Goal: Information Seeking & Learning: Understand process/instructions

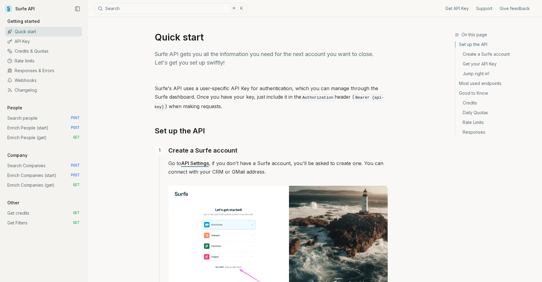
click at [45, 128] on link "Enrich People (start) POST" at bounding box center [43, 128] width 77 height 10
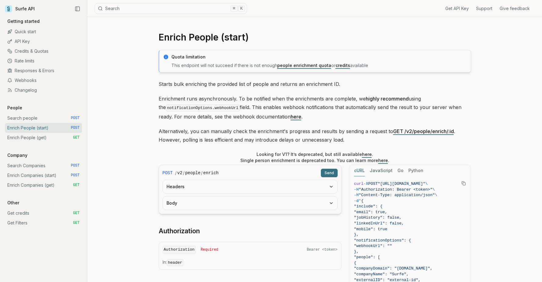
scroll to position [146, 0]
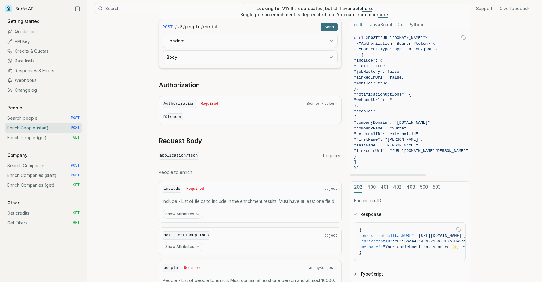
click at [388, 91] on span "}," at bounding box center [411, 89] width 114 height 6
click at [387, 95] on span ""notificationOptions": {" at bounding box center [382, 94] width 57 height 5
copy span "notificationOptions"
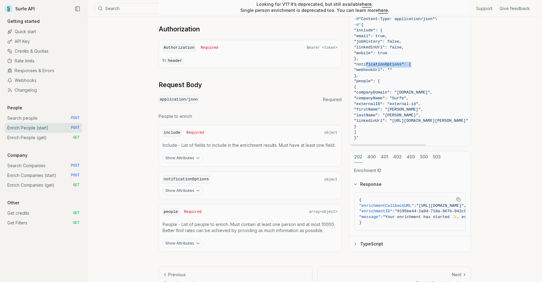
scroll to position [218, 0]
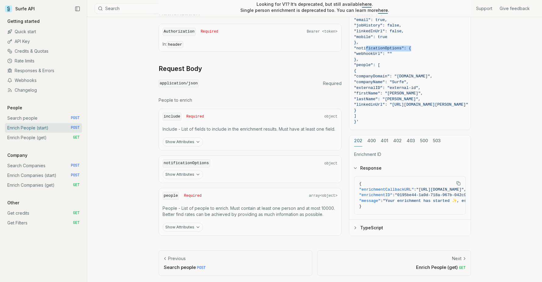
click at [62, 138] on link "Enrich People (get) GET" at bounding box center [43, 138] width 77 height 10
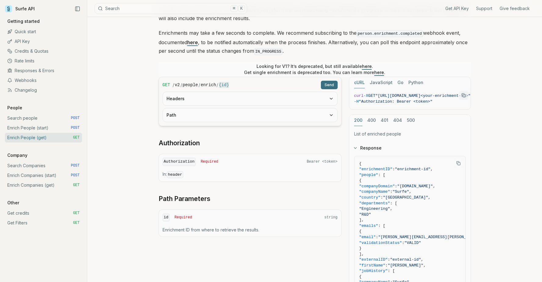
scroll to position [79, 0]
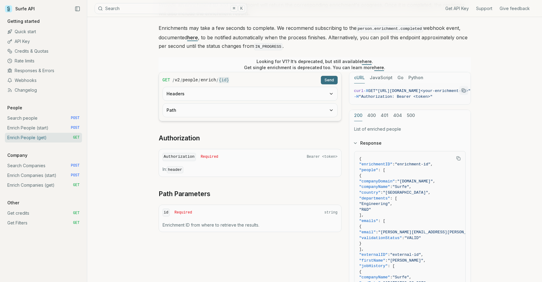
click at [64, 126] on link "Enrich People (start) POST" at bounding box center [43, 128] width 77 height 10
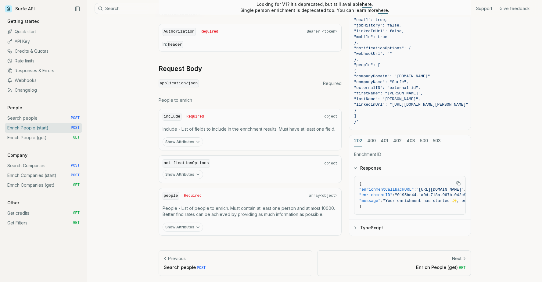
scroll to position [134, 0]
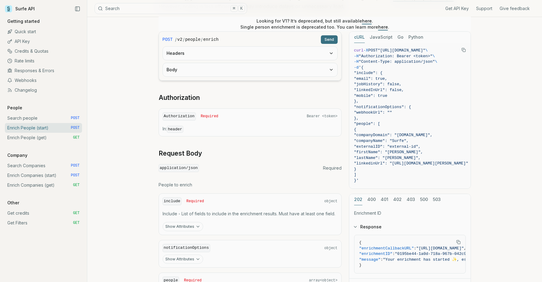
click at [246, 70] on button "Body" at bounding box center [250, 69] width 174 height 13
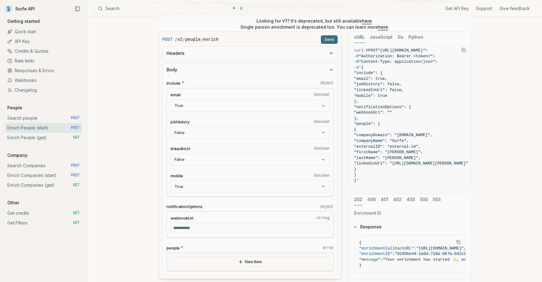
scroll to position [0, 0]
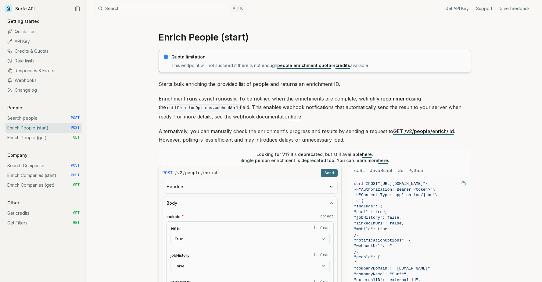
click at [291, 116] on link "here" at bounding box center [296, 117] width 11 height 6
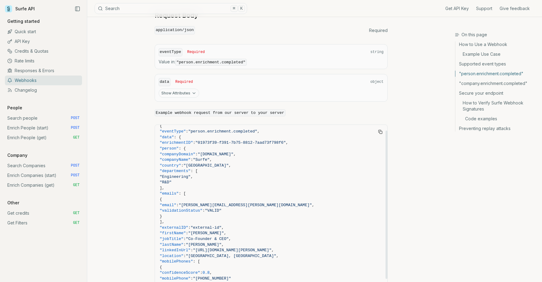
scroll to position [7, 0]
click at [179, 146] on span ""person"" at bounding box center [169, 148] width 19 height 5
copy span "person"
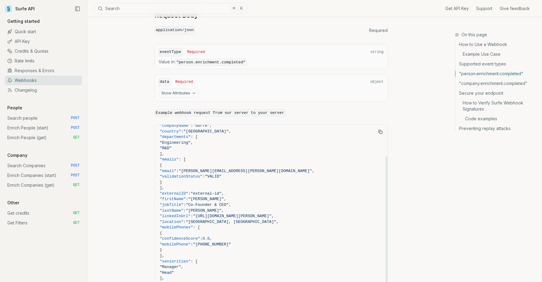
scroll to position [42, 0]
click at [179, 156] on span ""emails"" at bounding box center [169, 158] width 19 height 5
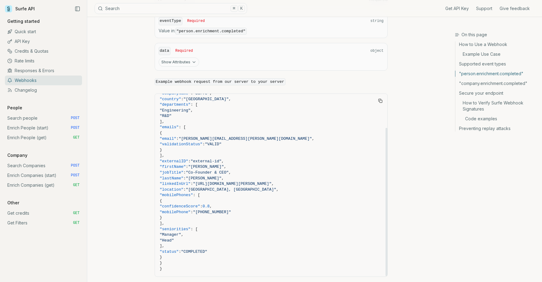
scroll to position [526, 0]
click at [191, 180] on span ""linkedInUrl"" at bounding box center [175, 182] width 31 height 5
copy span "linkedInUrl"
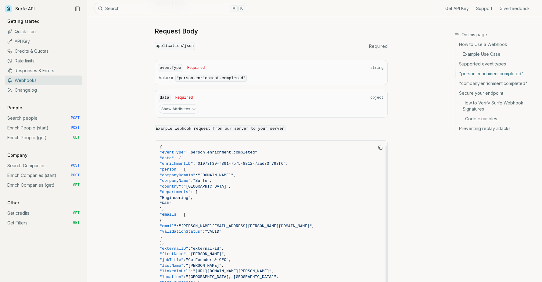
scroll to position [0, 0]
click at [184, 213] on span ""emails" : [" at bounding box center [271, 216] width 223 height 6
click at [179, 214] on span ""emails"" at bounding box center [169, 216] width 19 height 5
copy span "emails"
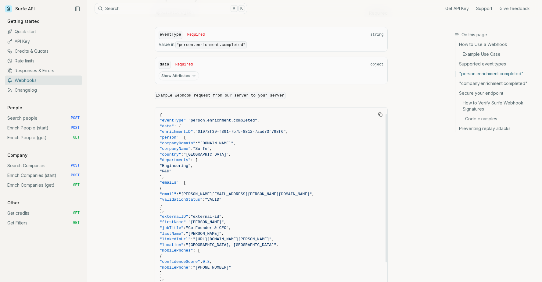
scroll to position [31, 0]
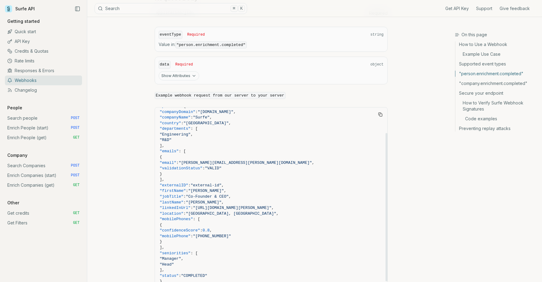
click at [195, 110] on span ""companyDomain"" at bounding box center [178, 112] width 36 height 5
copy span "companyDomain"
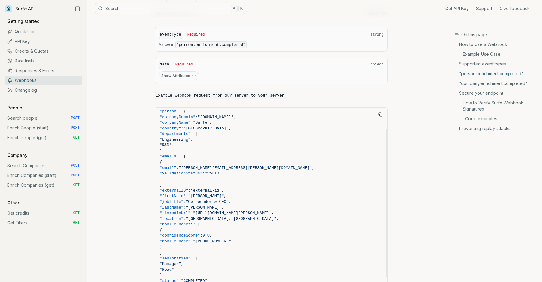
click at [191, 120] on span ""companyName"" at bounding box center [175, 122] width 31 height 5
copy span "companyName"
click at [191, 115] on span ""companyDomain"" at bounding box center [178, 117] width 36 height 5
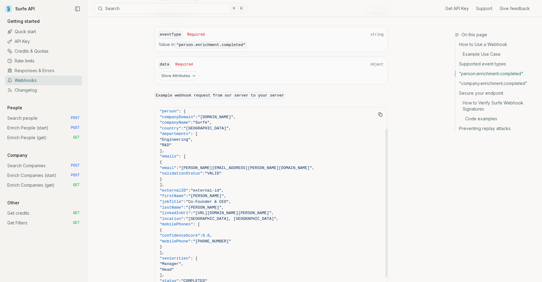
copy span "companyDomain"
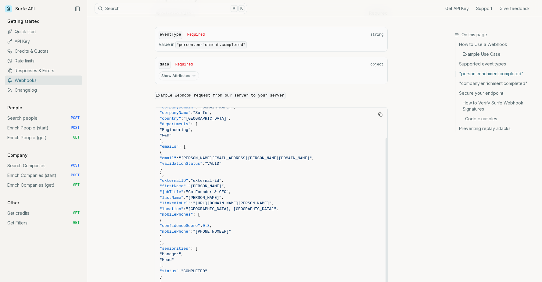
scroll to position [42, 0]
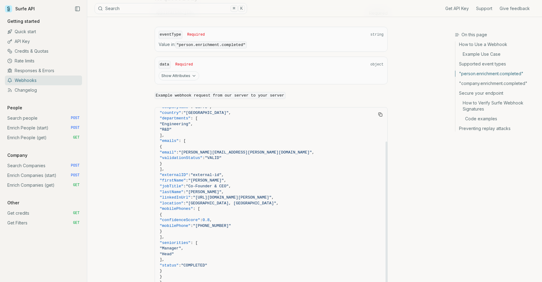
click at [186, 178] on span ""firstName"" at bounding box center [173, 180] width 26 height 5
copy span "firstName"
click at [184, 178] on span ""firstName"" at bounding box center [173, 180] width 26 height 5
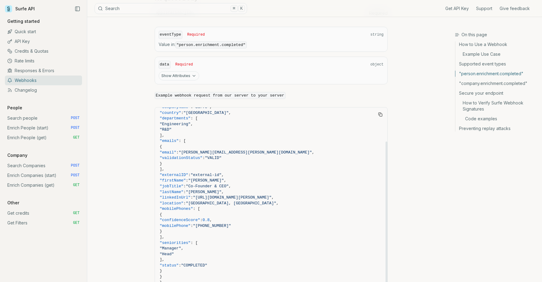
click at [184, 184] on span ""jobTitle"" at bounding box center [172, 186] width 24 height 5
copy span "jobTitle"
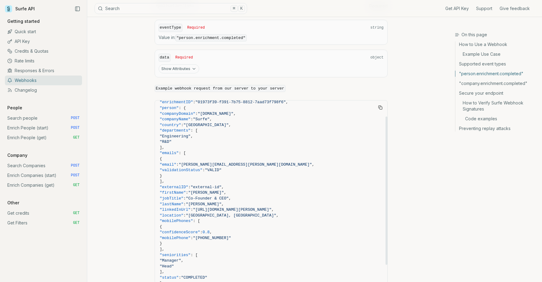
scroll to position [20, 0]
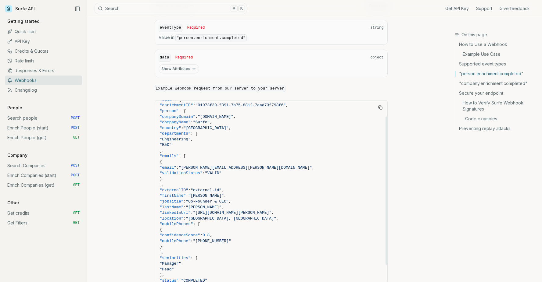
click at [184, 205] on span ""lastName"" at bounding box center [172, 207] width 24 height 5
click at [187, 211] on span ""linkedInUrl"" at bounding box center [175, 213] width 31 height 5
